Goal: Information Seeking & Learning: Learn about a topic

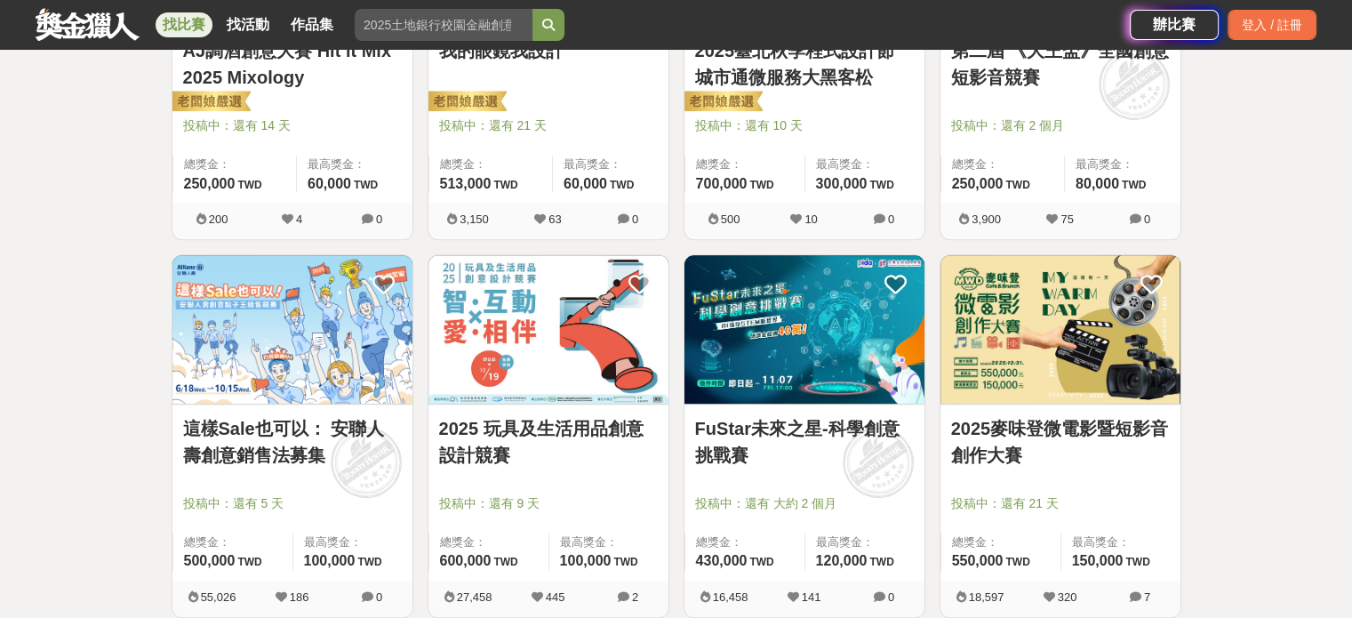
scroll to position [592, 0]
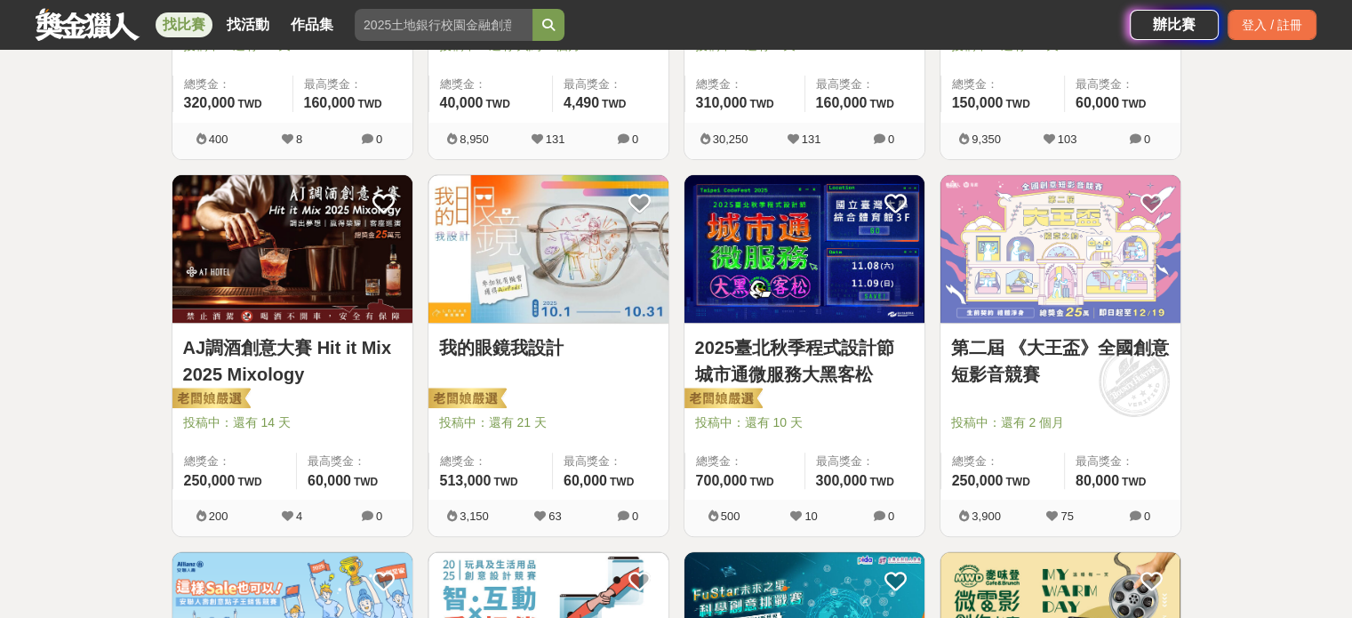
click at [544, 222] on img at bounding box center [548, 249] width 240 height 148
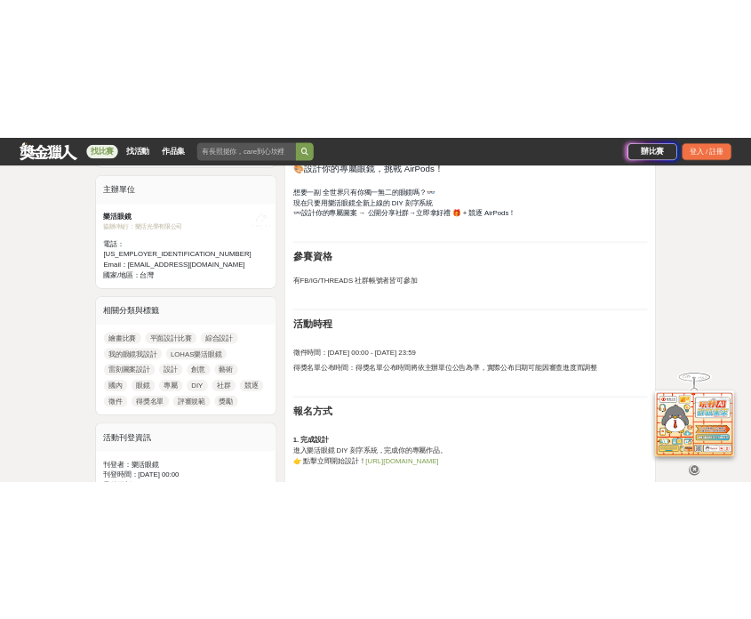
scroll to position [889, 0]
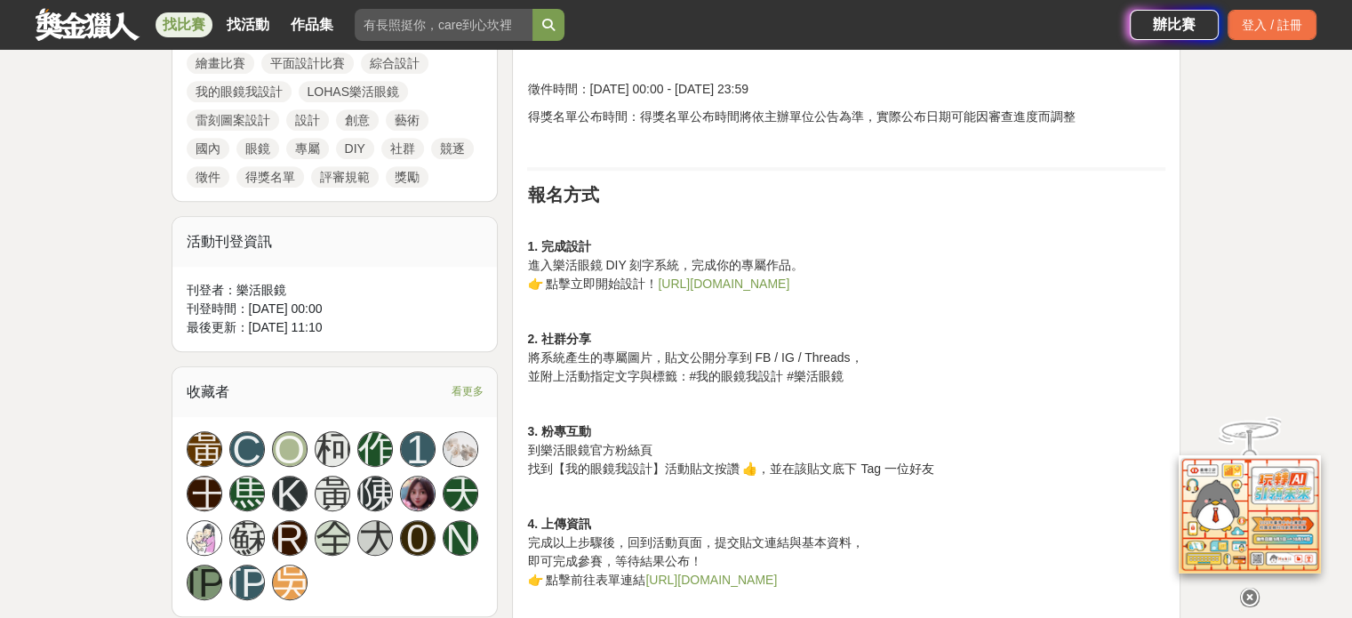
click at [720, 280] on link "https://reurl.cc/WOmd5k" at bounding box center [724, 283] width 132 height 14
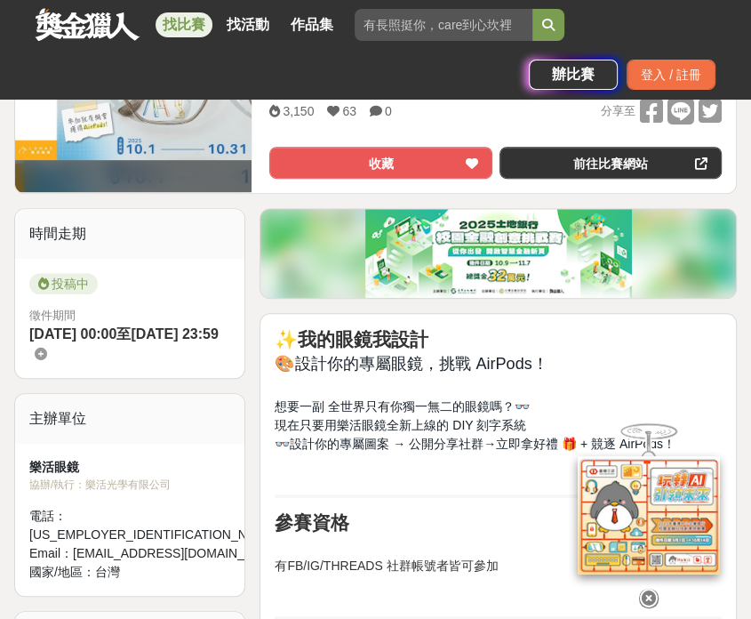
scroll to position [1481, 0]
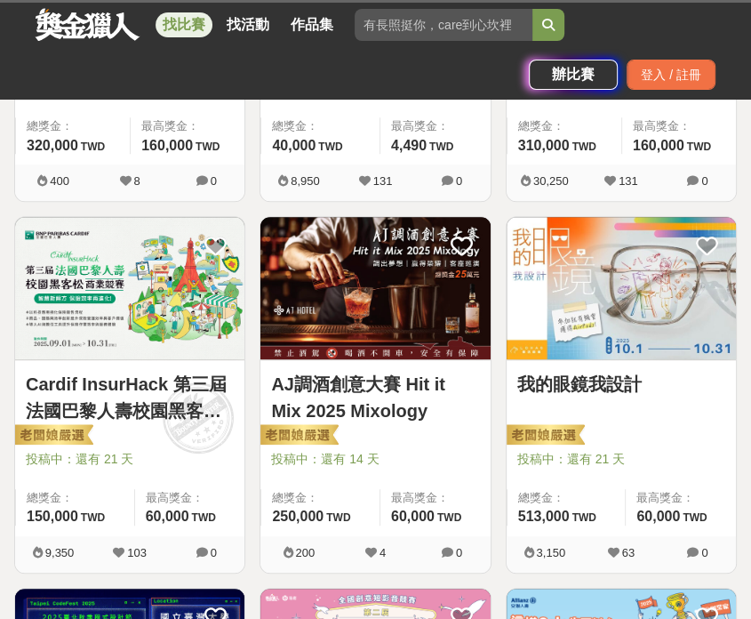
scroll to position [592, 0]
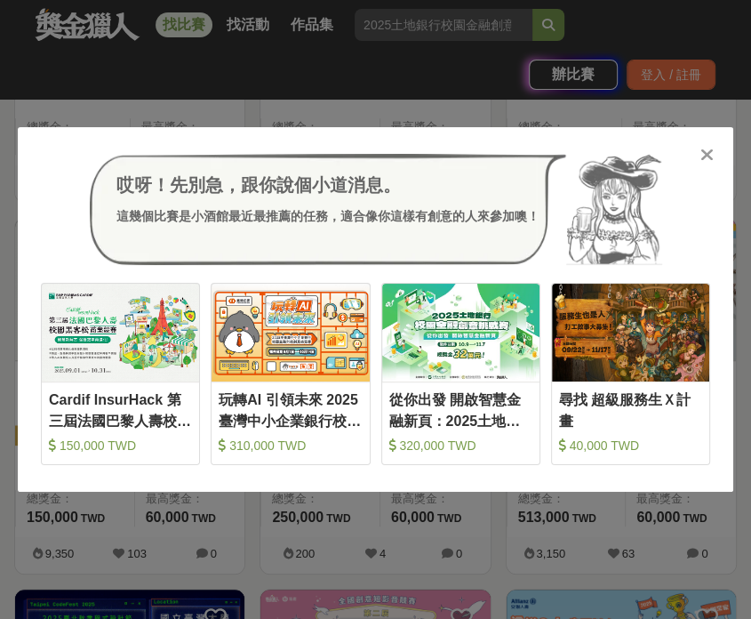
click at [708, 150] on icon at bounding box center [706, 155] width 13 height 18
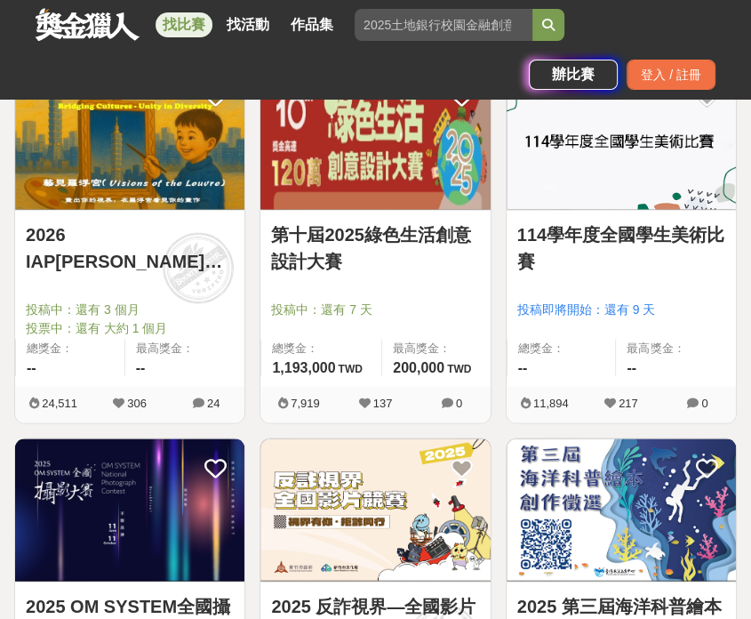
scroll to position [2073, 0]
